Goal: Book appointment/travel/reservation

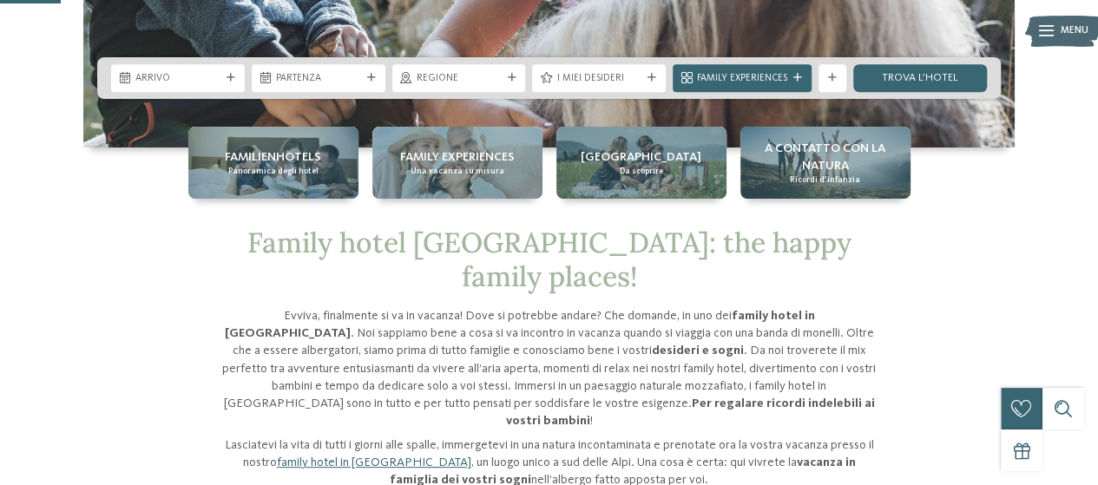
scroll to position [347, 0]
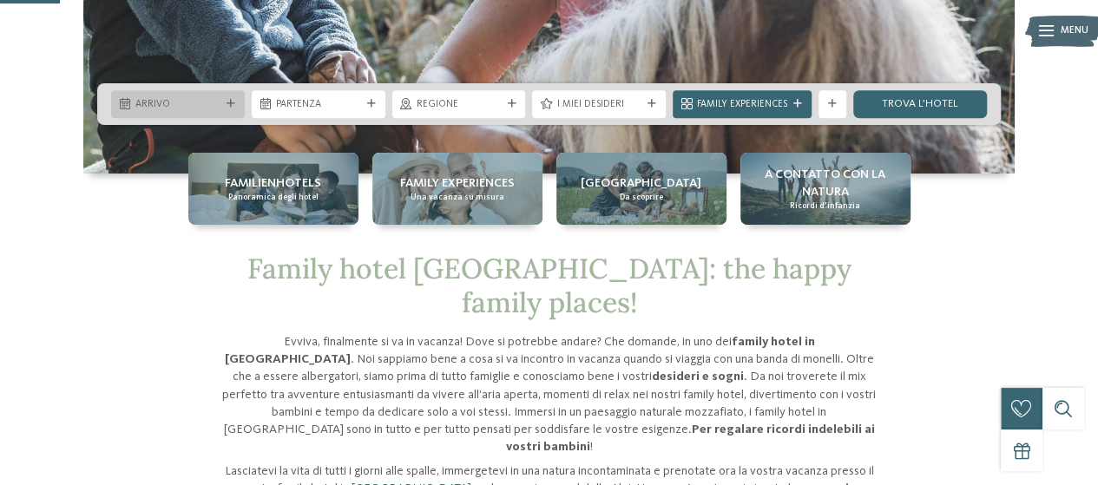
click at [233, 94] on div "Arrivo" at bounding box center [178, 104] width 134 height 28
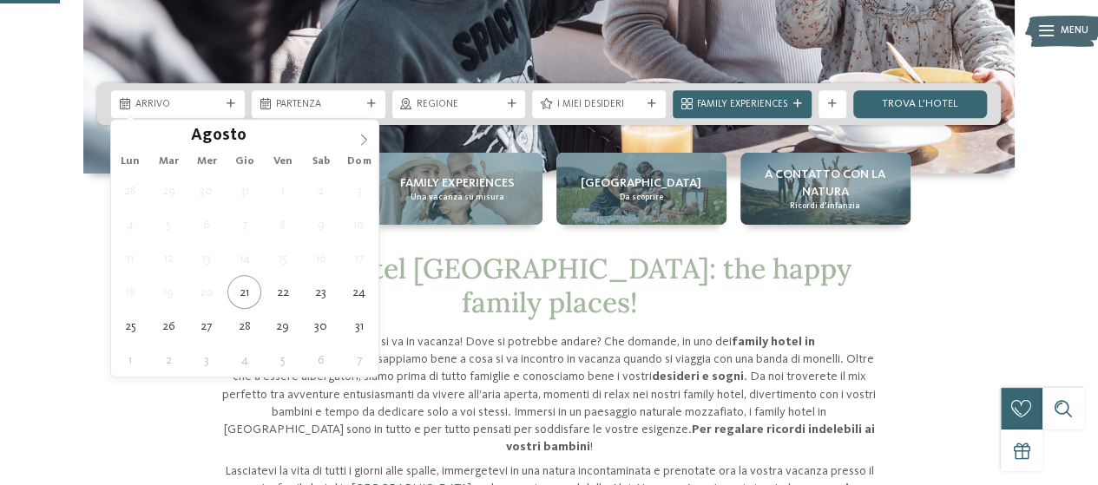
click at [367, 139] on icon at bounding box center [364, 140] width 12 height 12
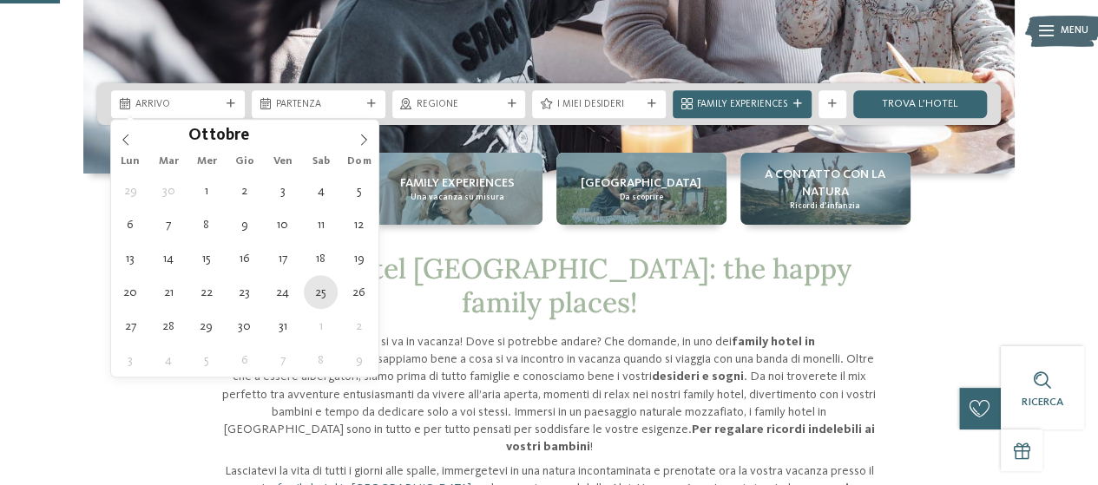
type div "25.10.2025"
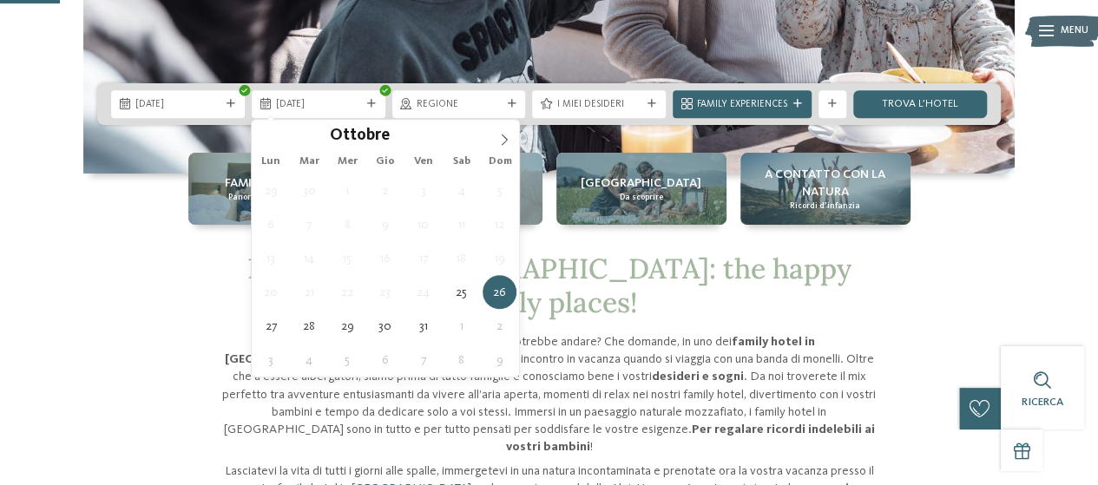
type div "26.10.2025"
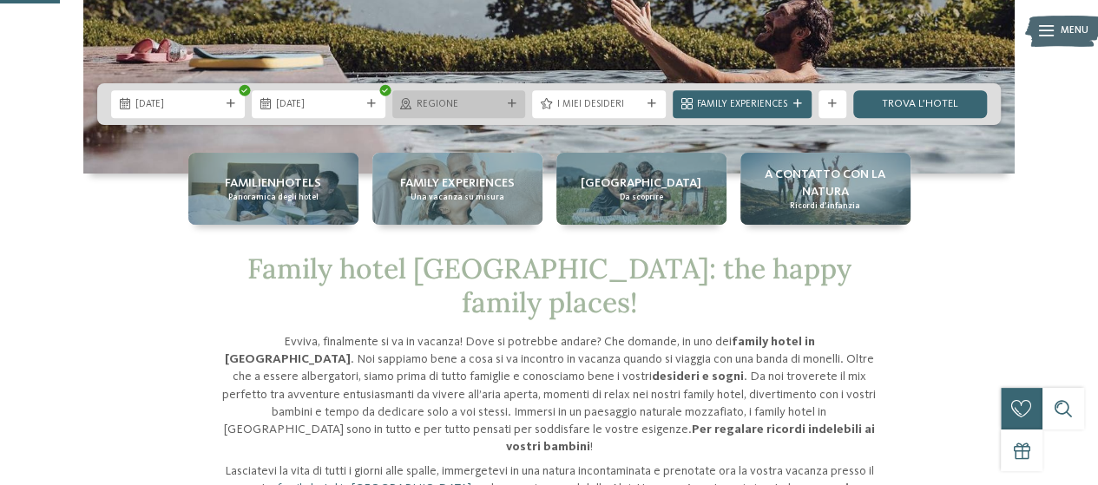
click at [502, 108] on div "Regione" at bounding box center [459, 103] width 92 height 15
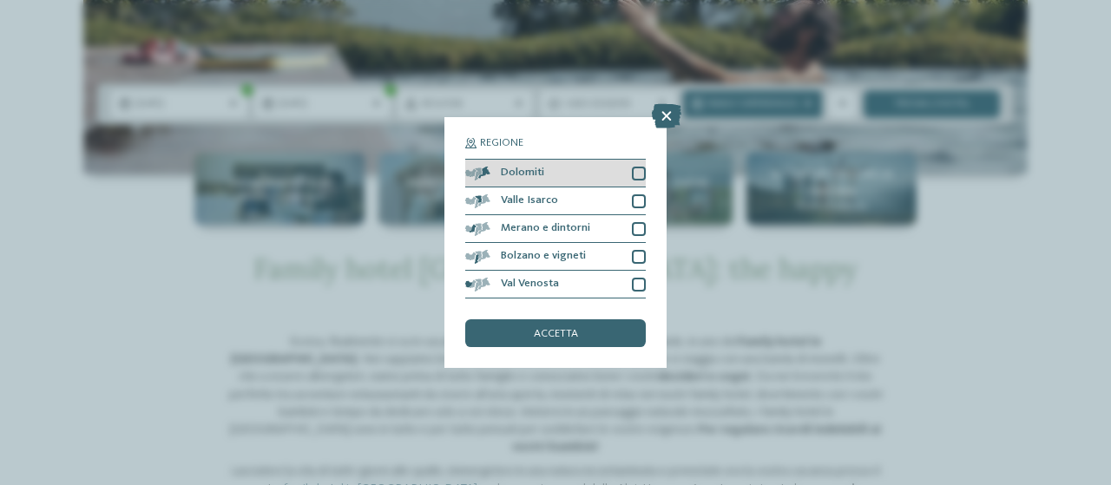
click at [632, 168] on div at bounding box center [639, 174] width 14 height 14
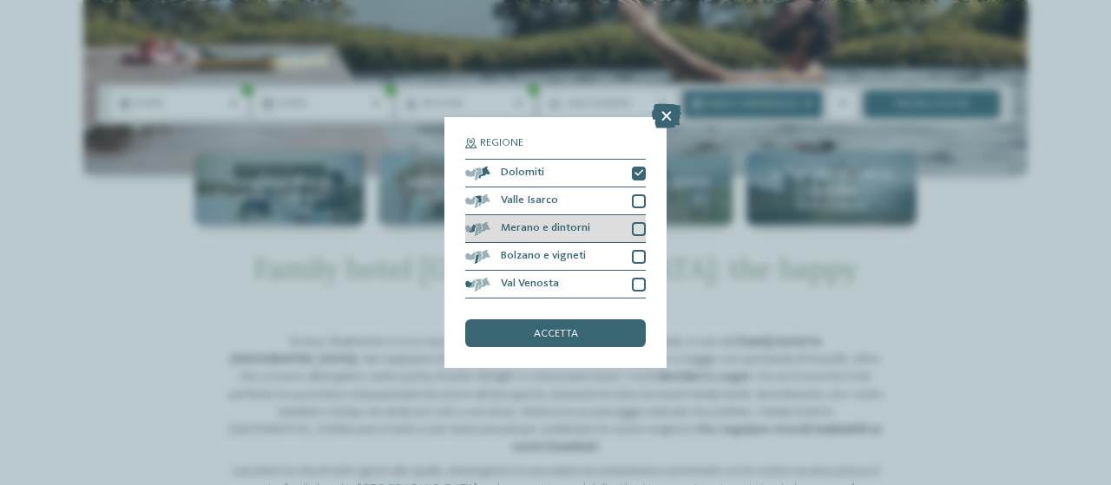
click at [639, 223] on div at bounding box center [639, 229] width 14 height 14
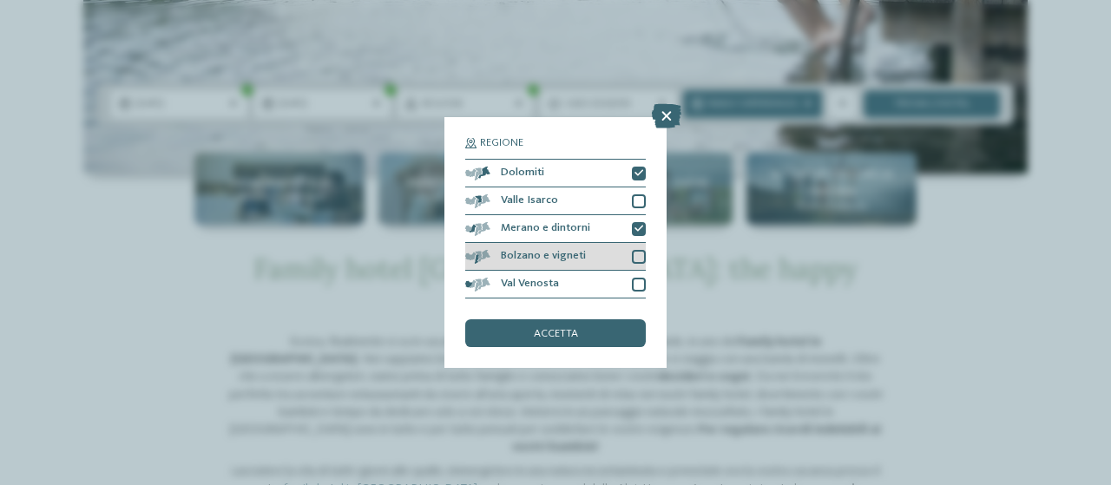
click at [635, 259] on div at bounding box center [639, 257] width 14 height 14
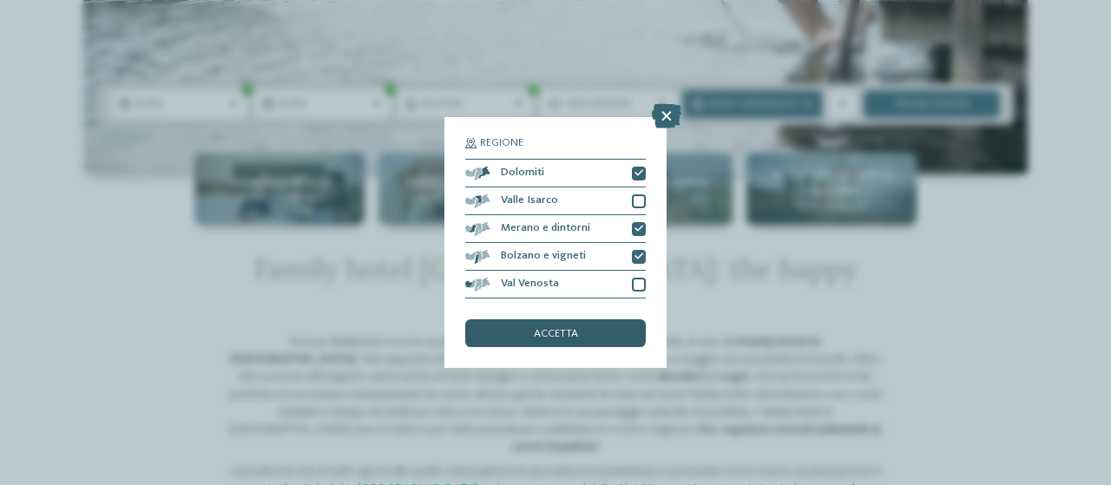
click at [542, 329] on span "accetta" at bounding box center [556, 334] width 44 height 11
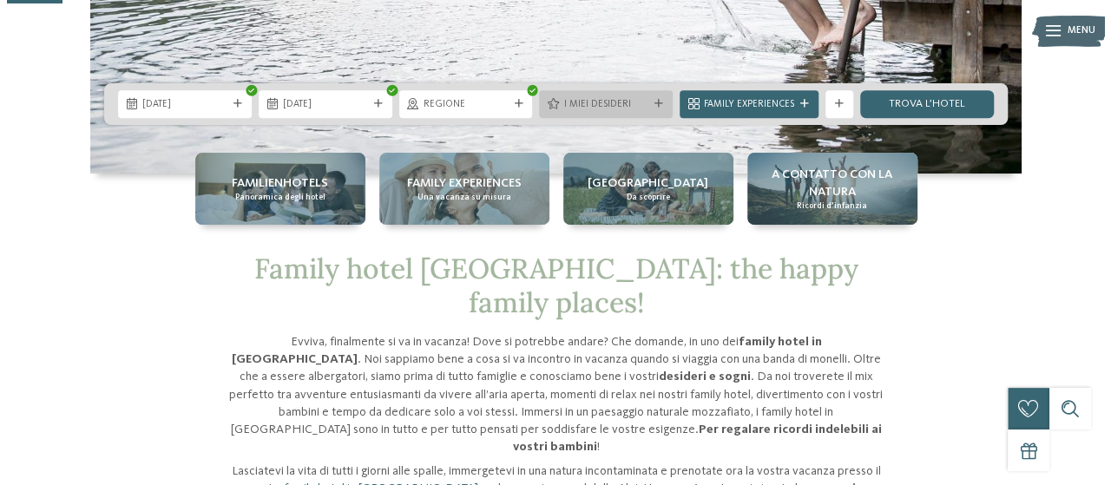
scroll to position [174, 0]
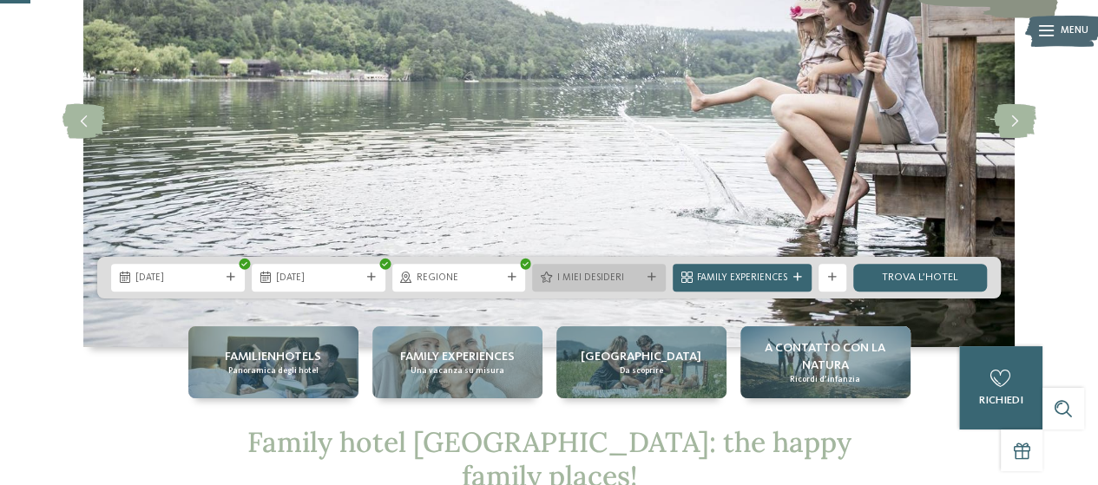
click at [658, 282] on div "I miei desideri" at bounding box center [599, 278] width 134 height 28
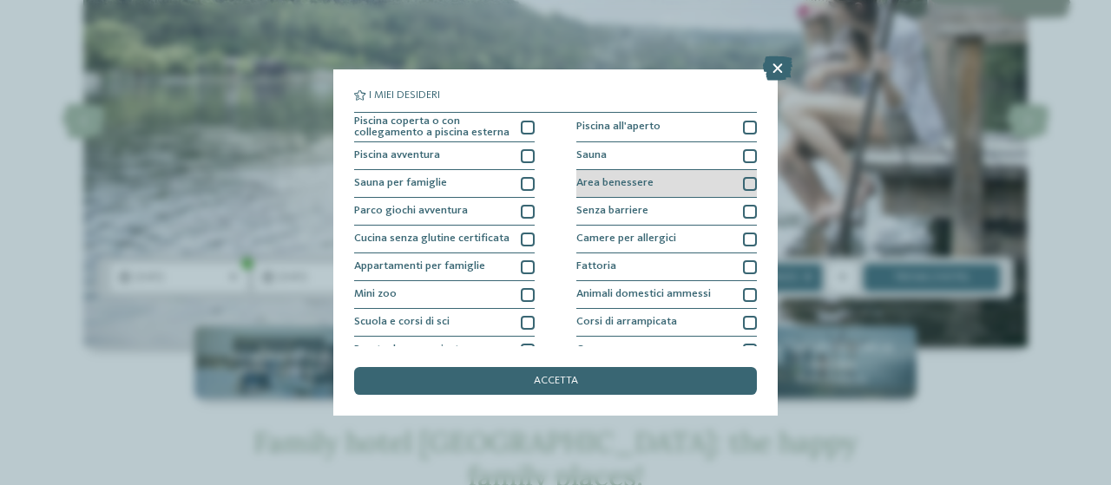
click at [722, 185] on div "Area benessere" at bounding box center [666, 184] width 181 height 28
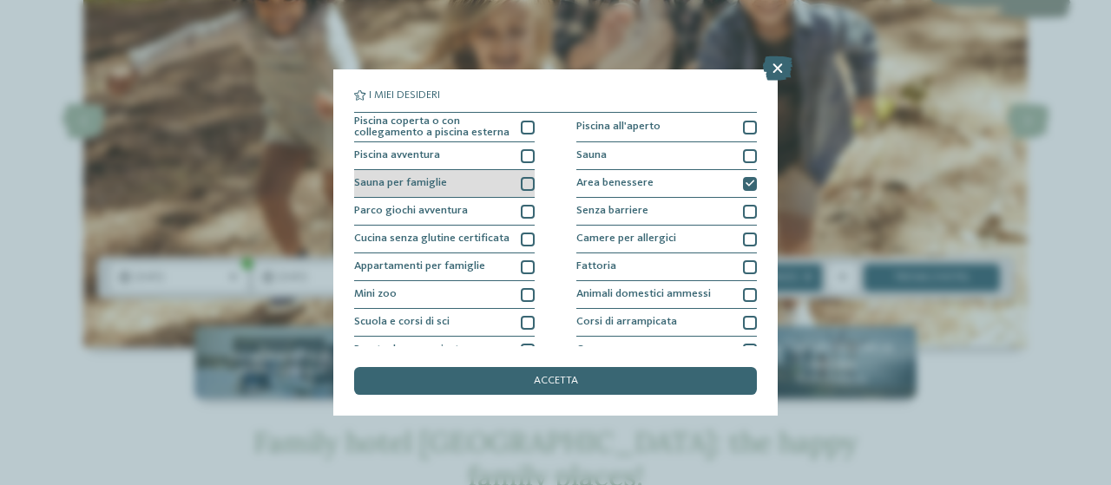
click at [475, 183] on div "Sauna per famiglie" at bounding box center [444, 184] width 181 height 28
click at [533, 184] on div "Piscina coperta o con collegamento a piscina esterna Piscina all'aperto Piscina…" at bounding box center [555, 352] width 403 height 480
click at [526, 185] on icon at bounding box center [527, 184] width 9 height 9
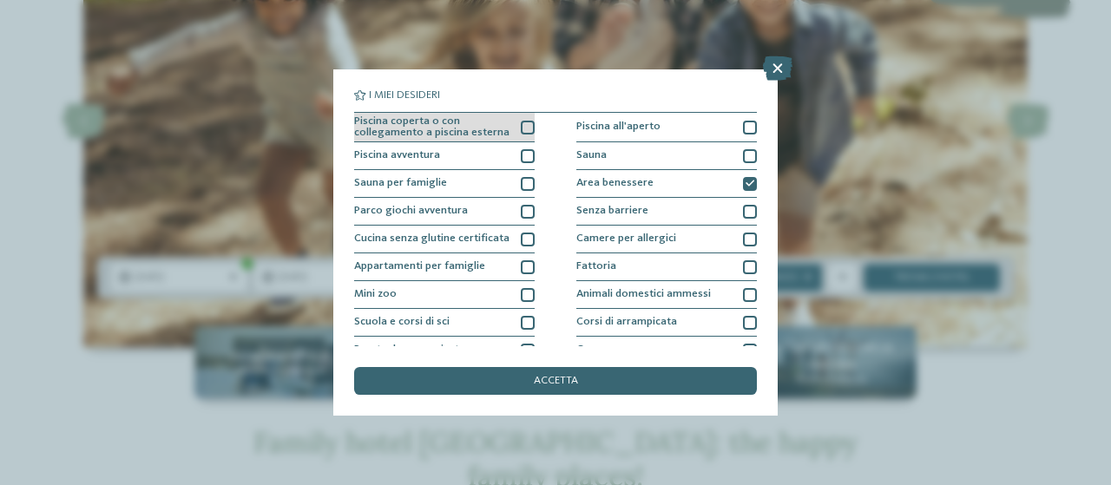
click at [521, 122] on div at bounding box center [528, 128] width 14 height 14
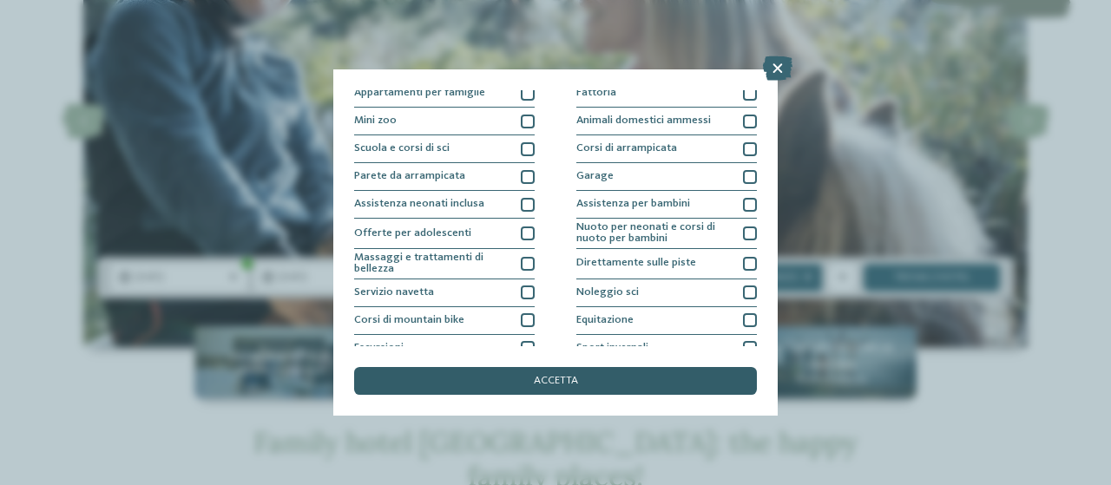
click at [543, 381] on span "accetta" at bounding box center [556, 381] width 44 height 11
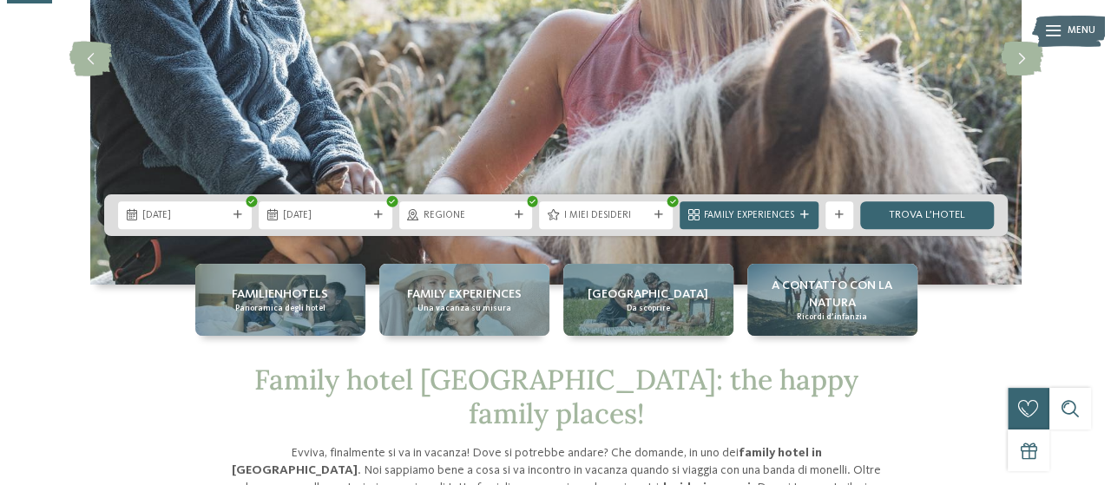
scroll to position [260, 0]
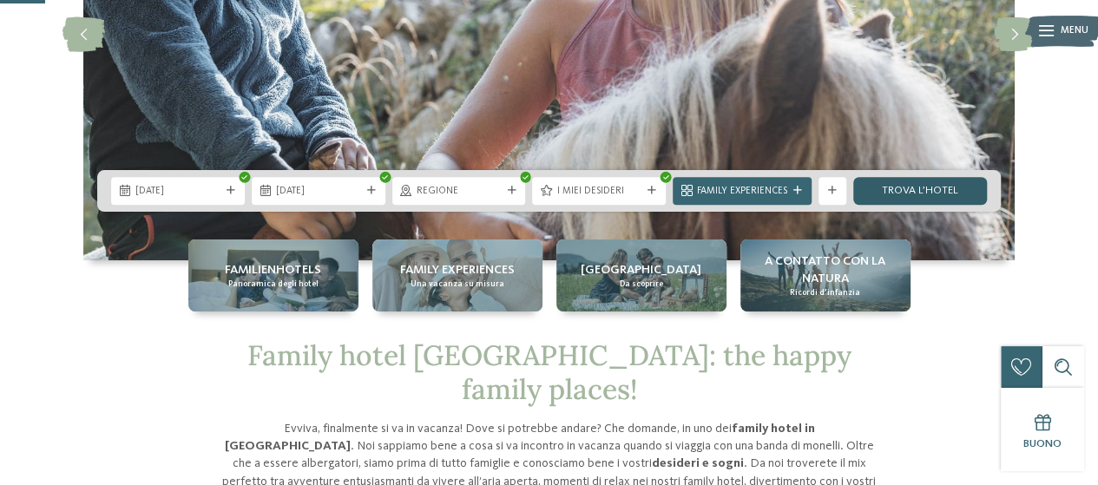
click at [868, 193] on link "trova l’hotel" at bounding box center [920, 191] width 134 height 28
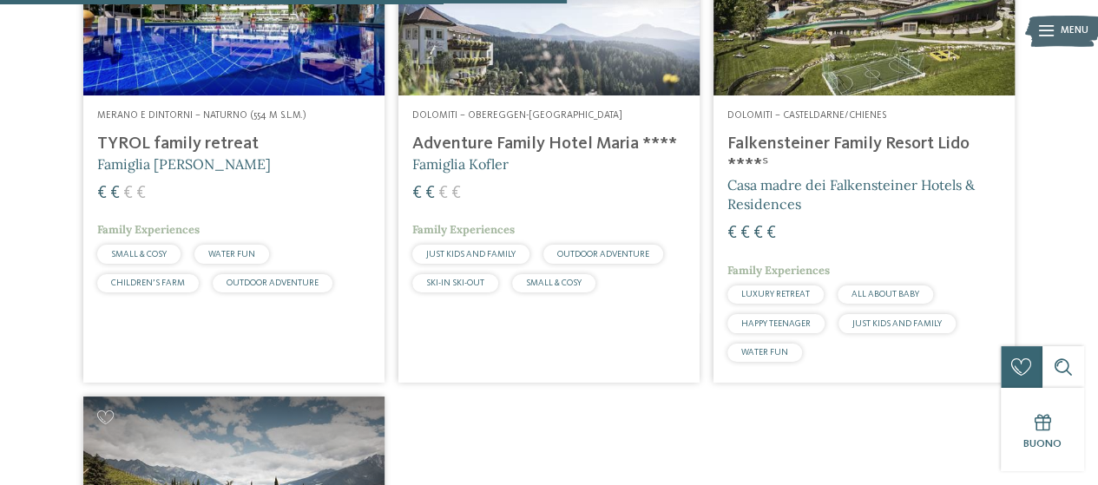
scroll to position [1418, 0]
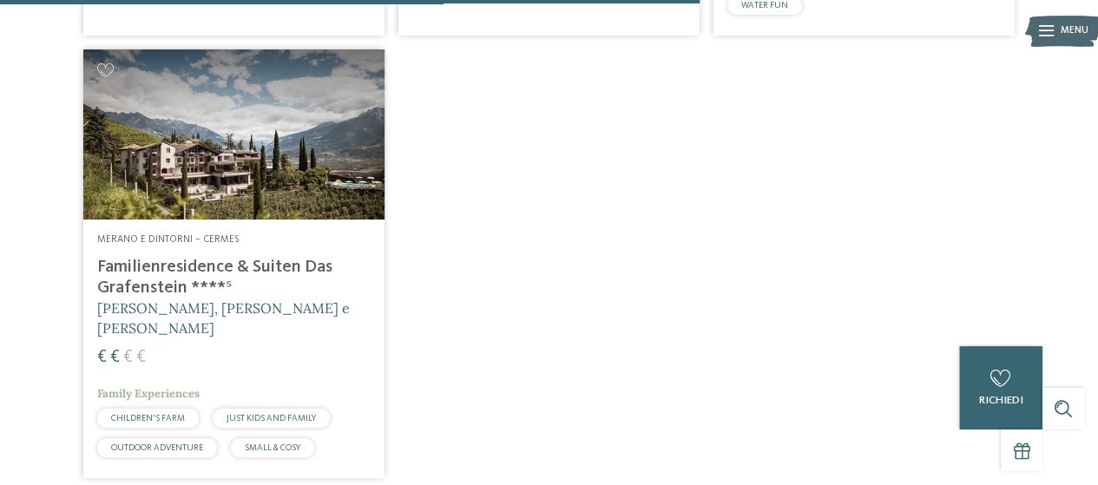
click at [276, 270] on h4 "Familienresidence & Suiten Das Grafenstein ****ˢ" at bounding box center [233, 278] width 273 height 42
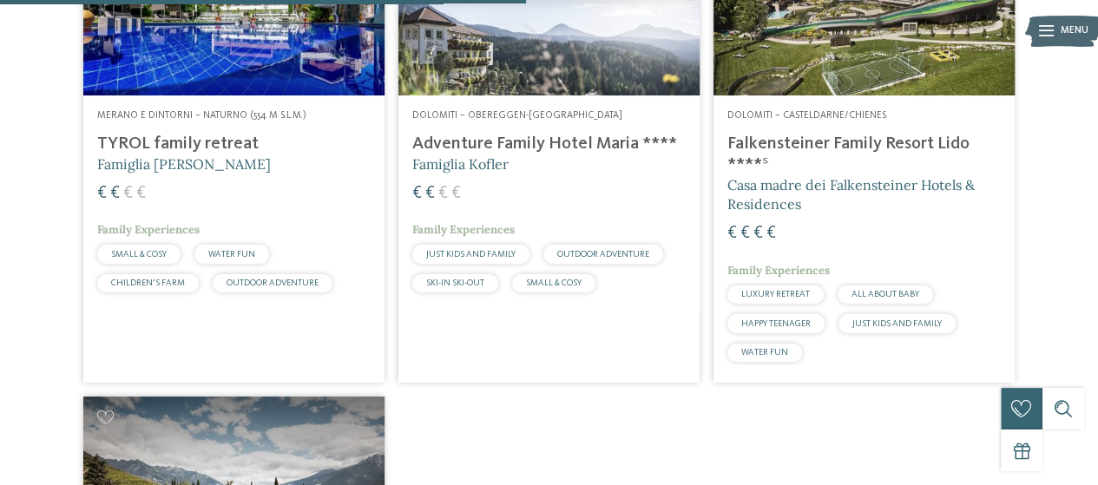
scroll to position [984, 0]
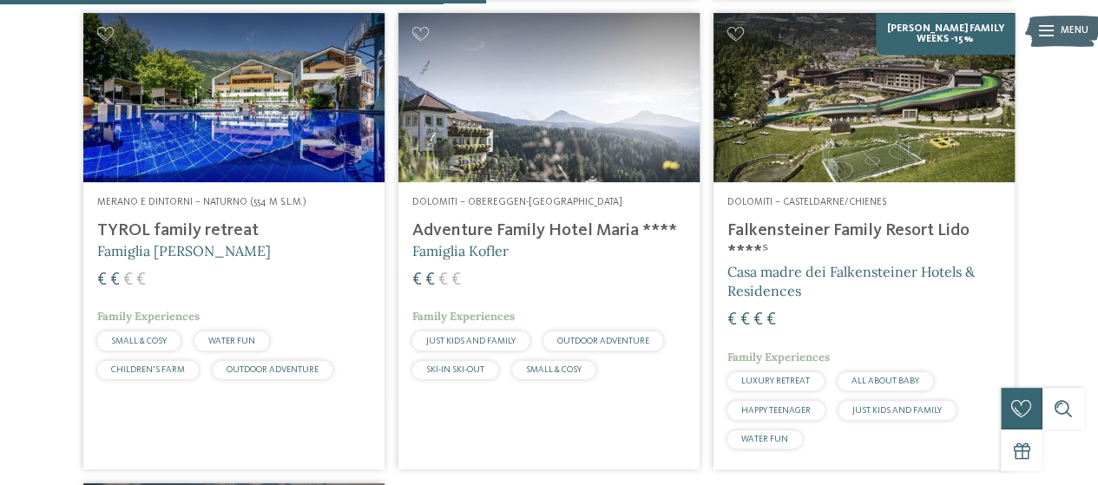
click at [207, 231] on h4 "TYROL family retreat" at bounding box center [233, 230] width 273 height 21
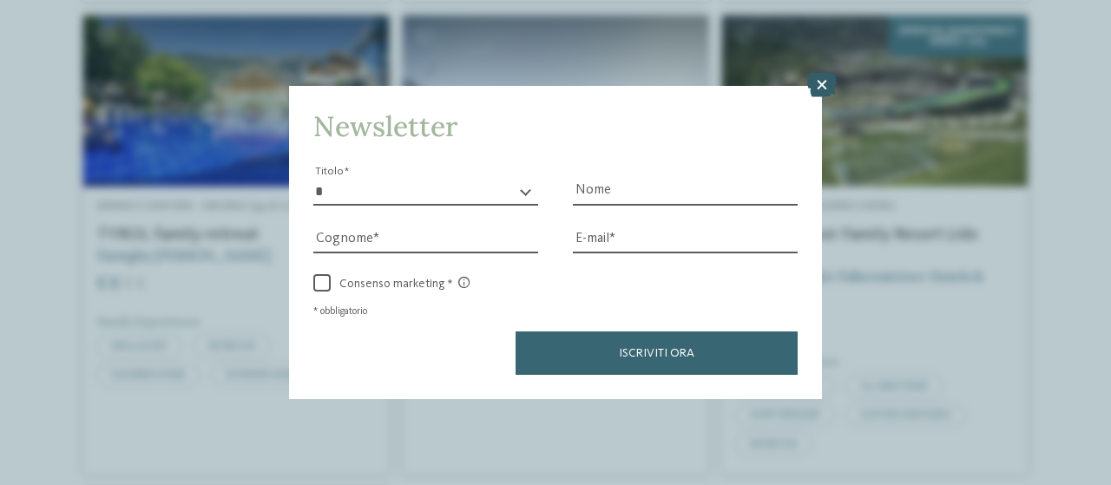
click at [830, 86] on icon at bounding box center [822, 85] width 30 height 24
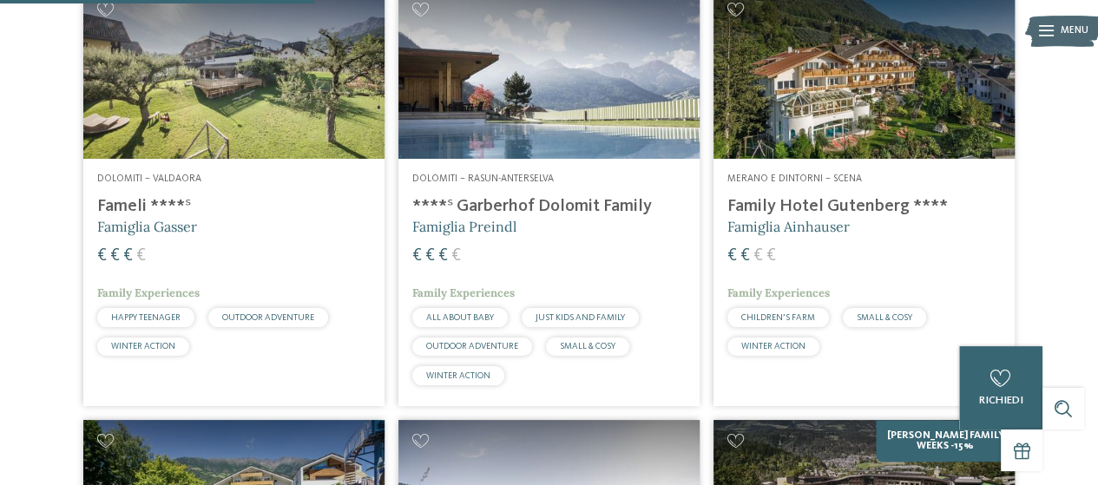
scroll to position [550, 0]
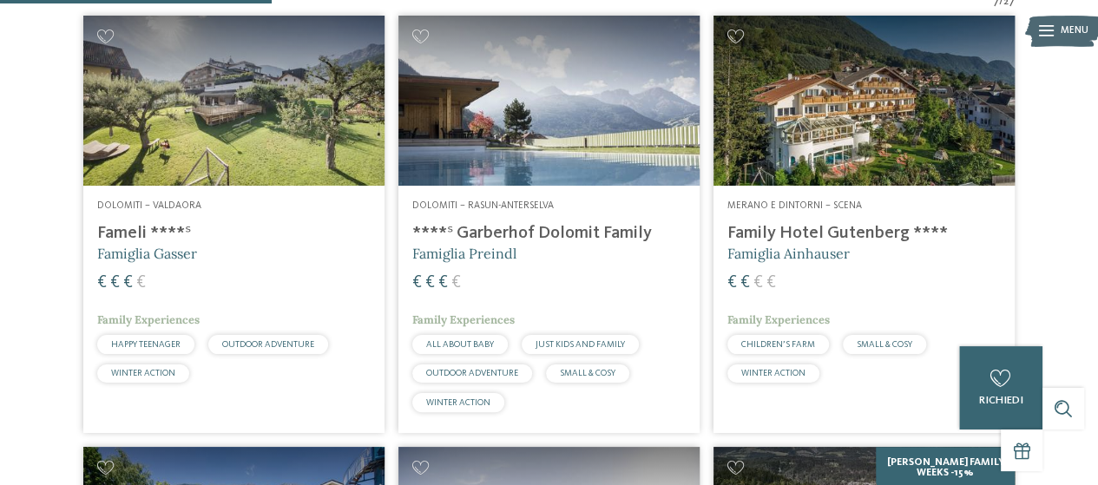
drag, startPoint x: 866, startPoint y: 235, endPoint x: 854, endPoint y: 237, distance: 12.3
click at [866, 235] on h4 "Family Hotel Gutenberg ****" at bounding box center [863, 233] width 273 height 21
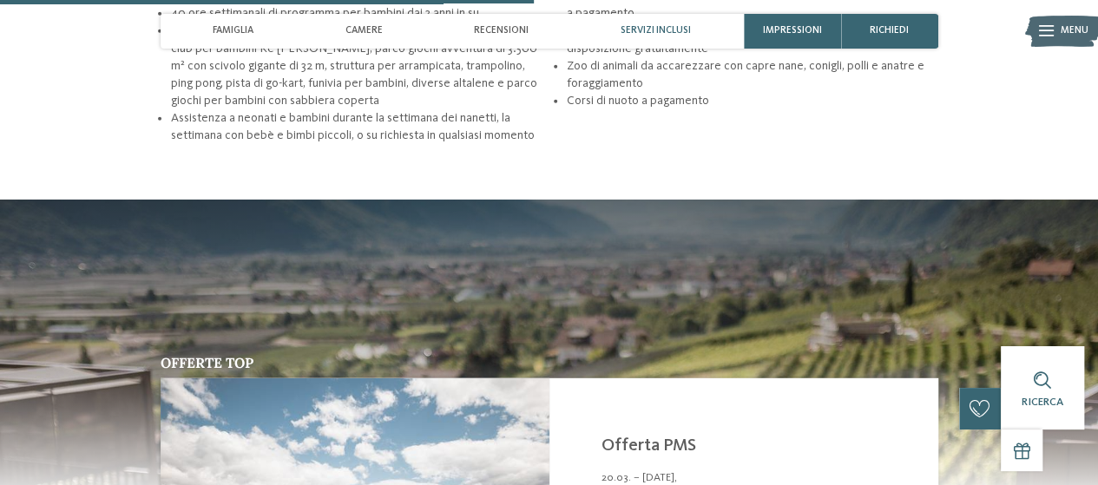
scroll to position [2170, 0]
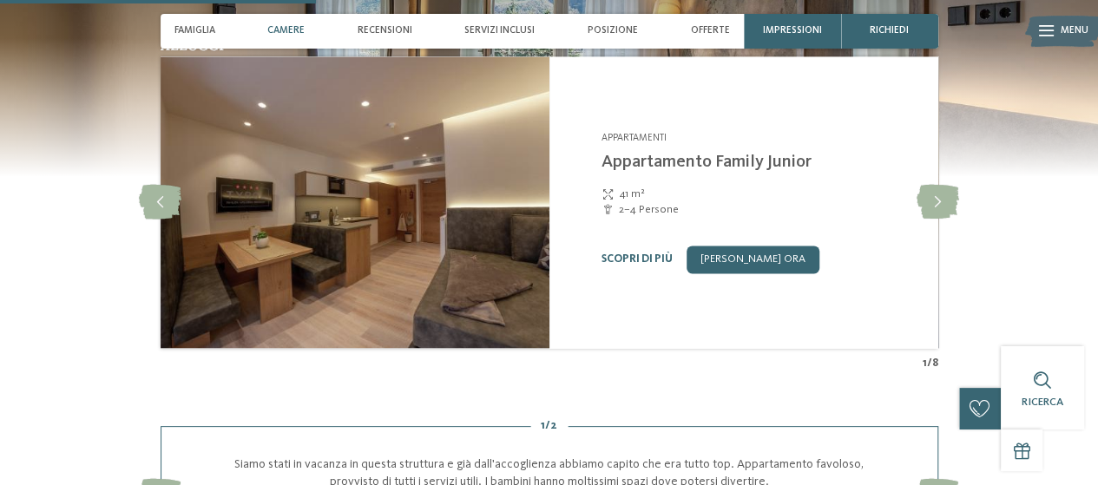
scroll to position [1389, 0]
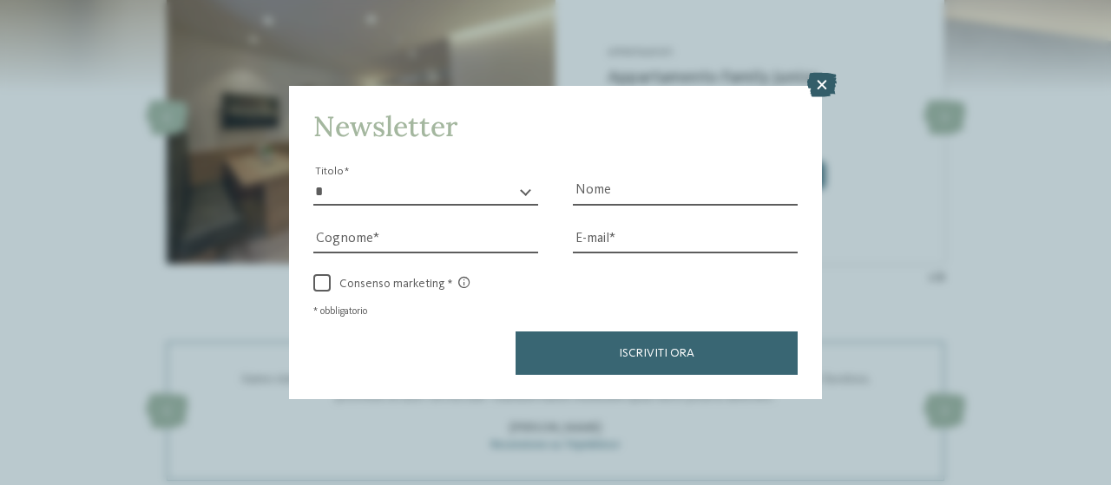
click at [812, 89] on icon at bounding box center [822, 85] width 30 height 24
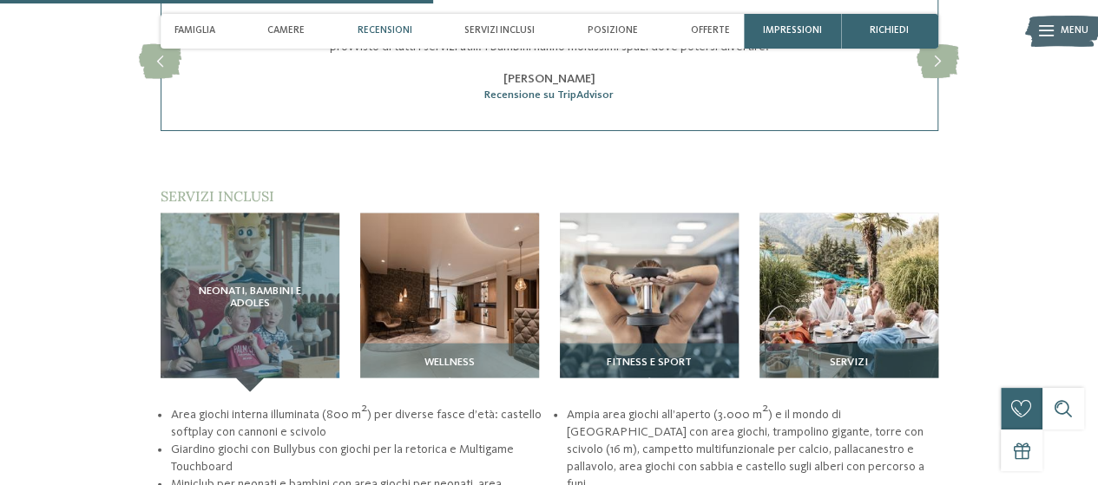
scroll to position [1823, 0]
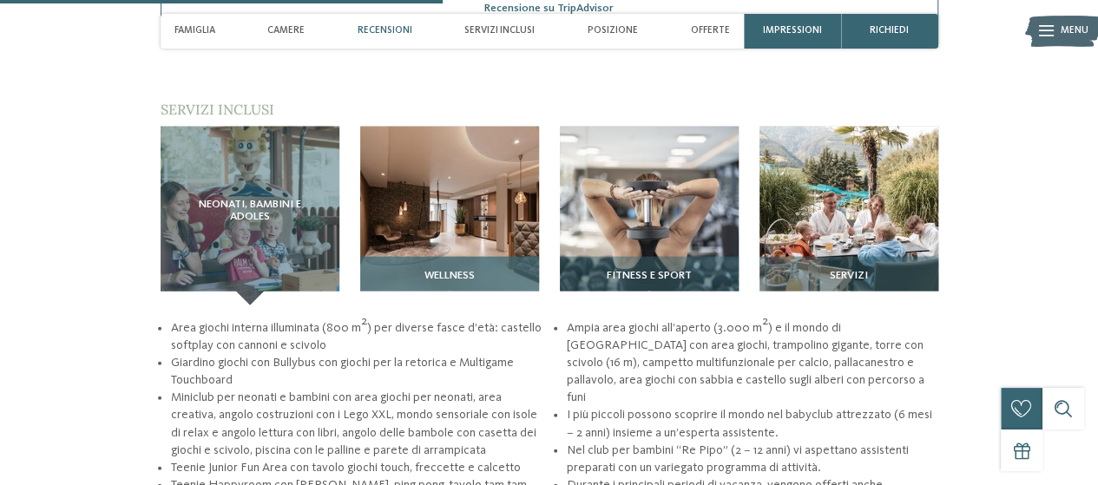
click at [448, 286] on div "Wellness" at bounding box center [449, 281] width 179 height 49
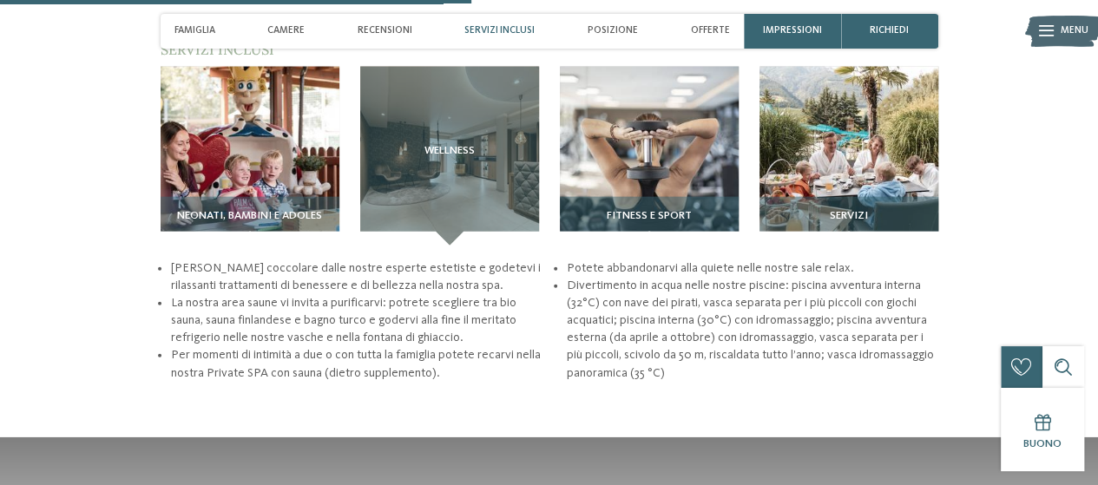
scroll to position [1909, 0]
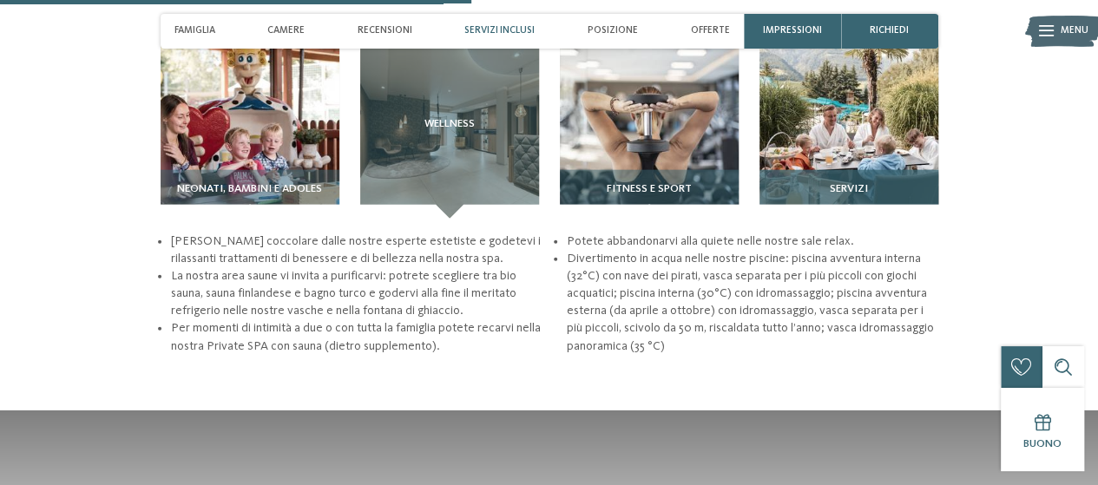
click at [880, 147] on img at bounding box center [848, 129] width 179 height 179
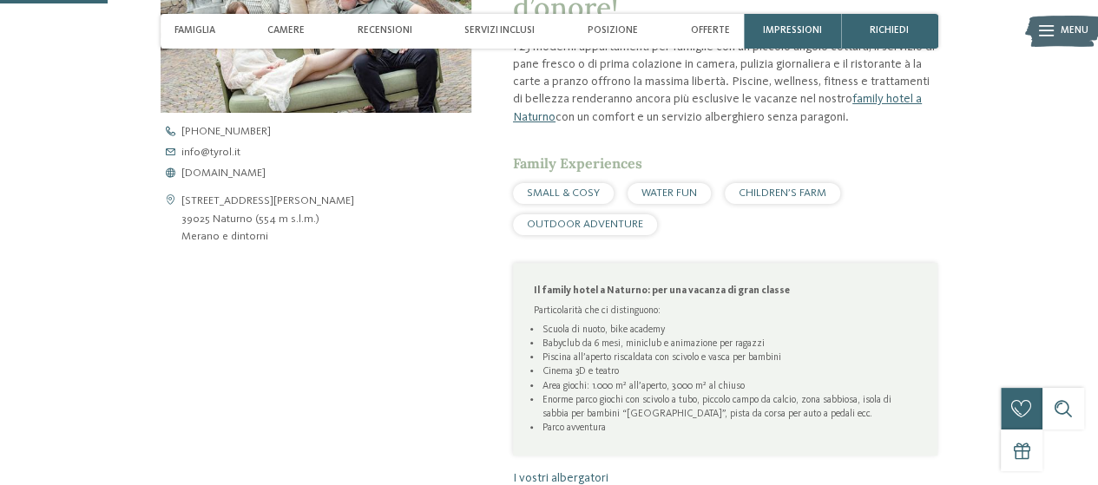
scroll to position [781, 0]
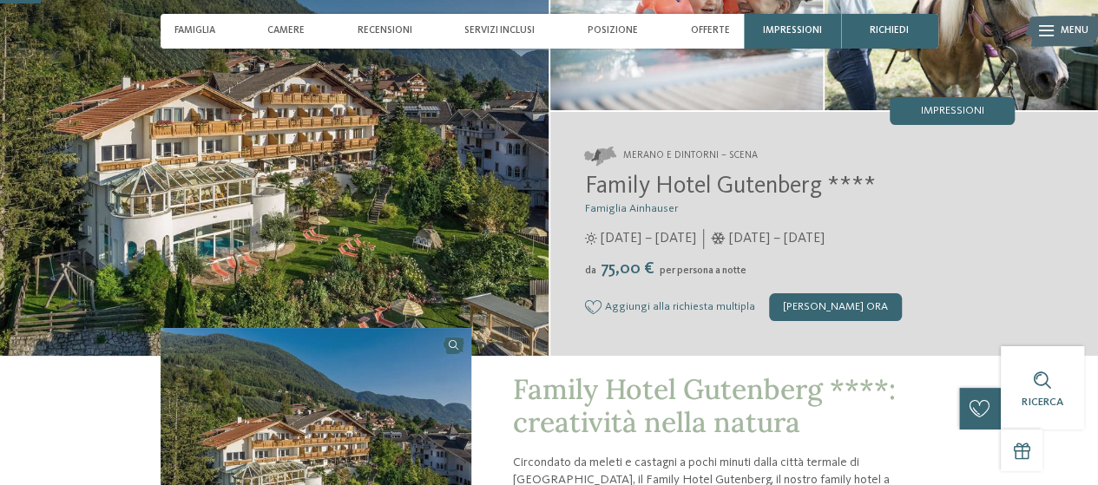
scroll to position [87, 0]
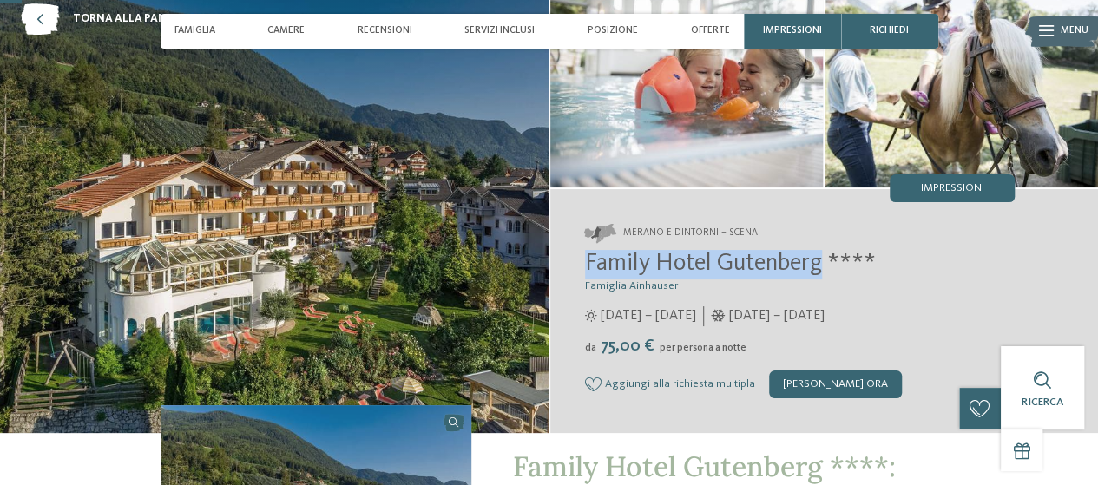
drag, startPoint x: 563, startPoint y: 275, endPoint x: 823, endPoint y: 259, distance: 260.0
click at [823, 259] on div "Merano e dintorni – Scena Family Hotel Gutenberg **** Famiglia Ainhauser [DATE]…" at bounding box center [824, 311] width 549 height 244
copy span "Family Hotel Gutenberg"
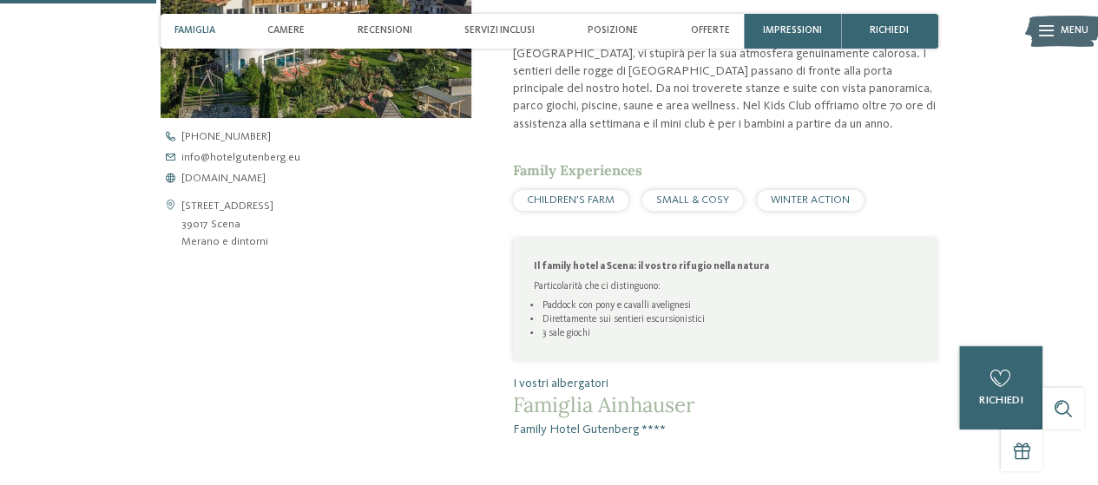
scroll to position [694, 0]
